Goal: Task Accomplishment & Management: Manage account settings

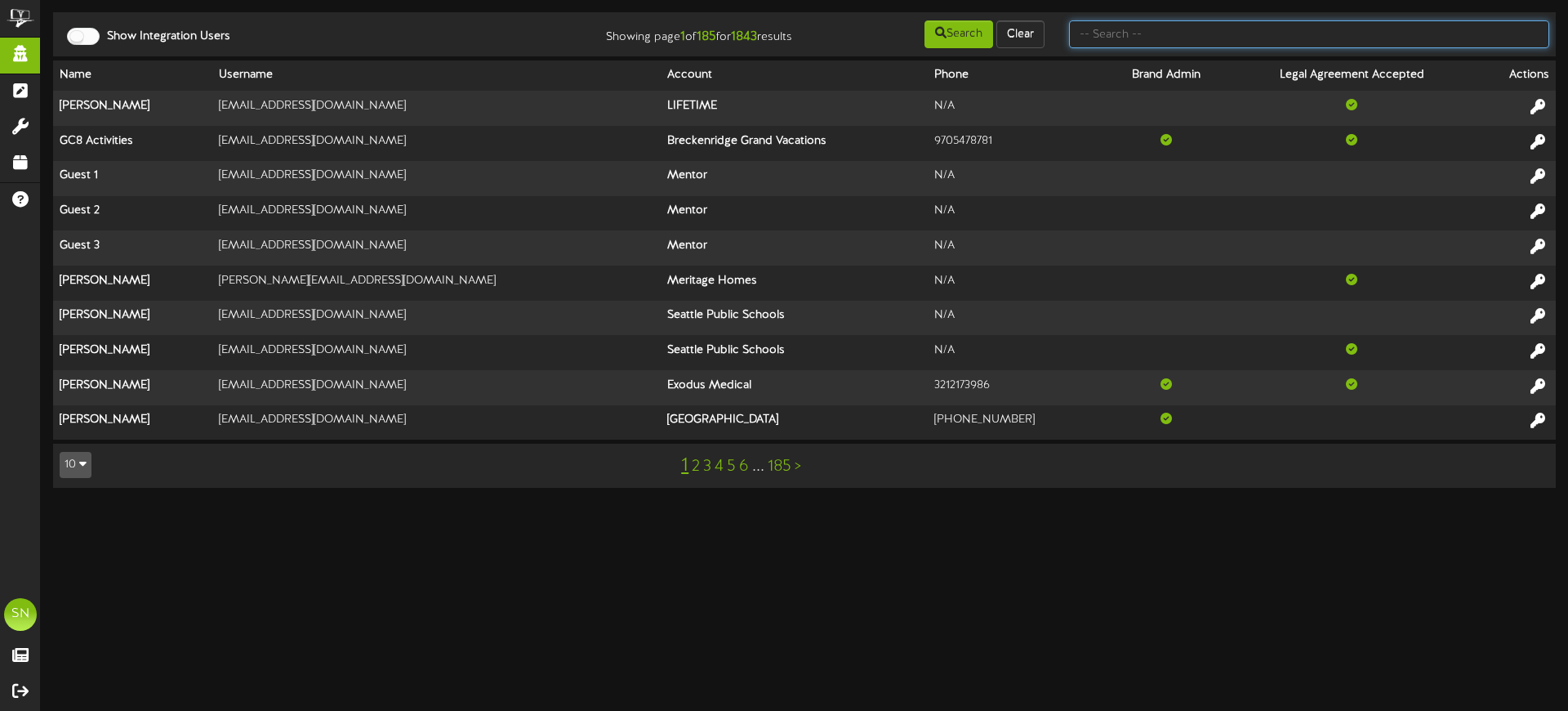
click at [1118, 39] on input "text" at bounding box center [1309, 34] width 480 height 27
type input "cory williams"
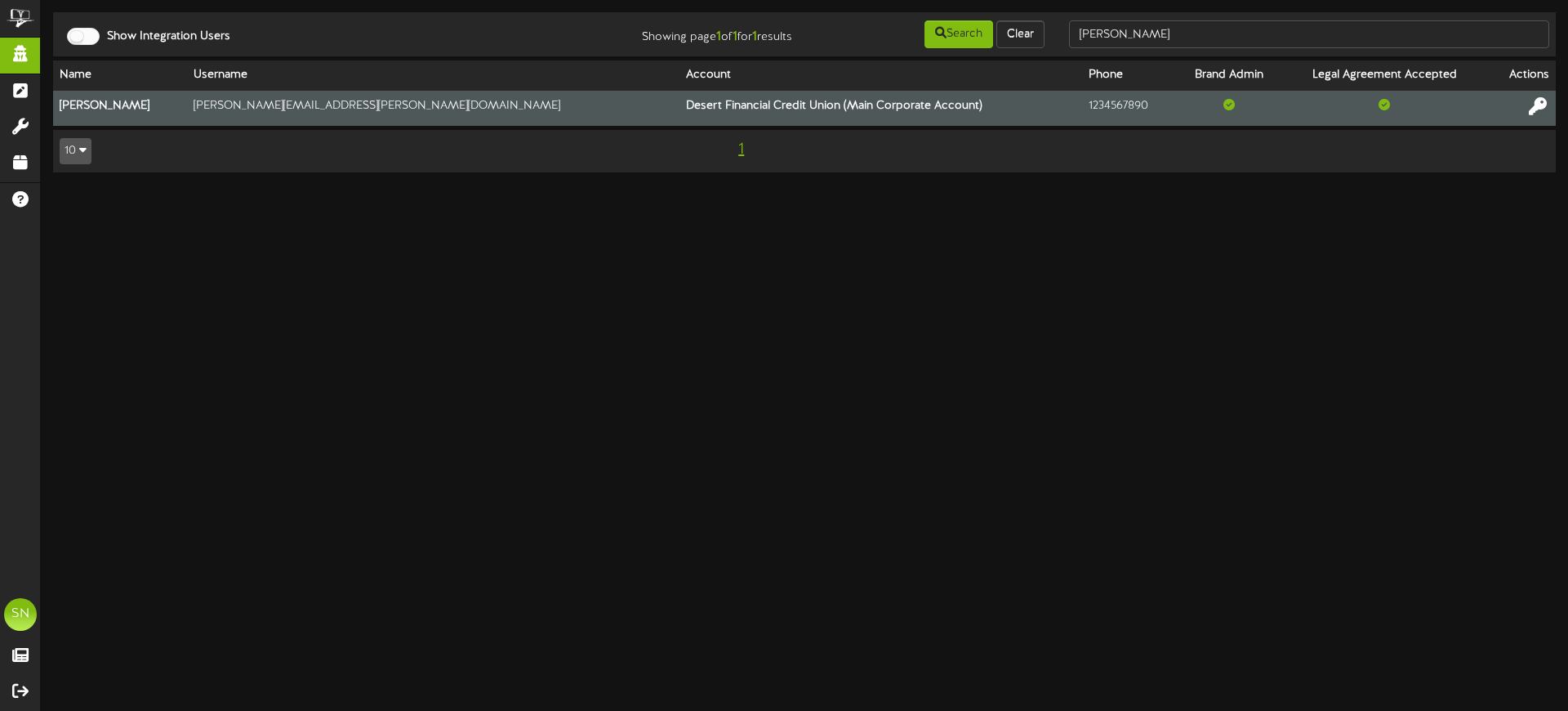
click at [1537, 100] on icon at bounding box center [1537, 105] width 18 height 18
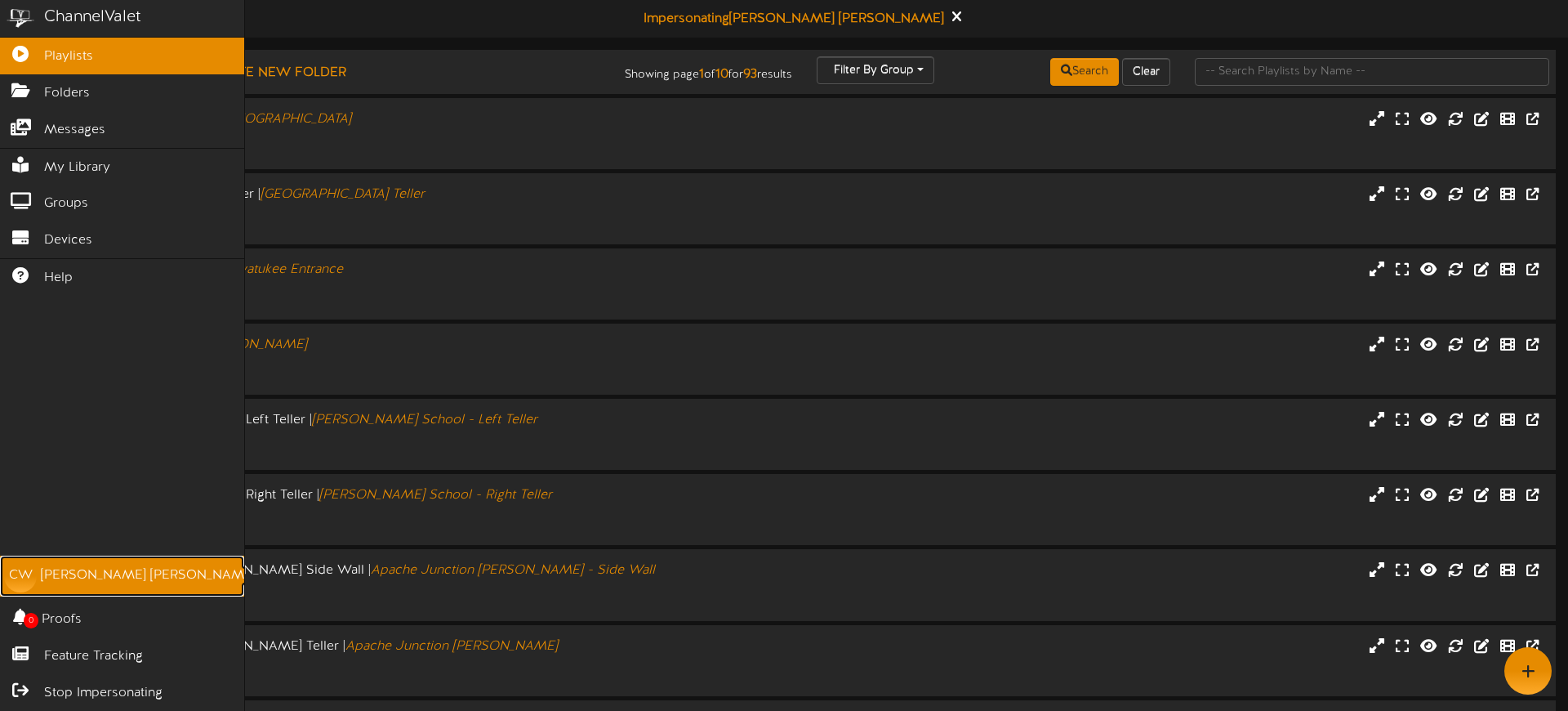
click at [95, 563] on link "CW [PERSON_NAME]" at bounding box center [122, 576] width 244 height 41
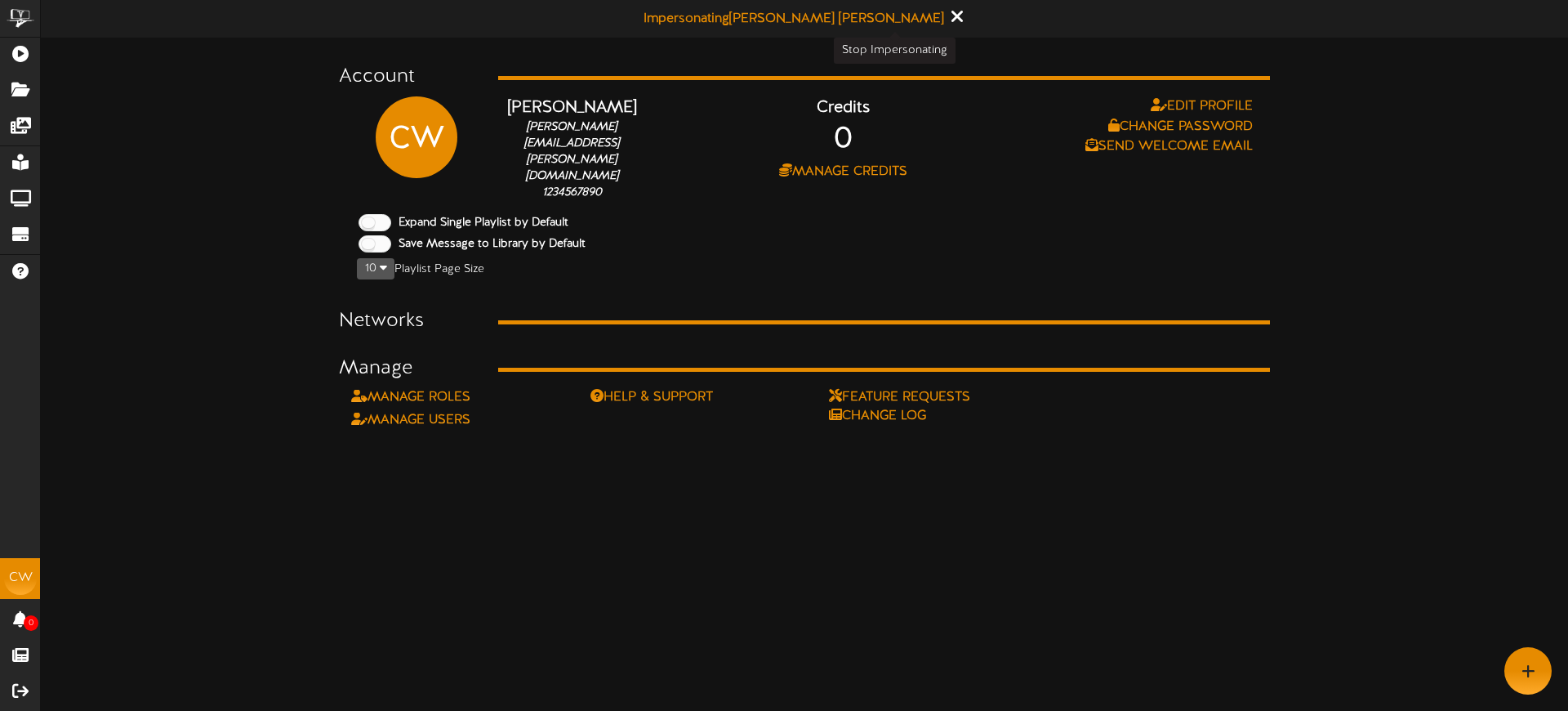
drag, startPoint x: 893, startPoint y: 19, endPoint x: 886, endPoint y: 15, distance: 8.1
click at [952, 19] on icon at bounding box center [957, 16] width 10 height 18
